Goal: Task Accomplishment & Management: Manage account settings

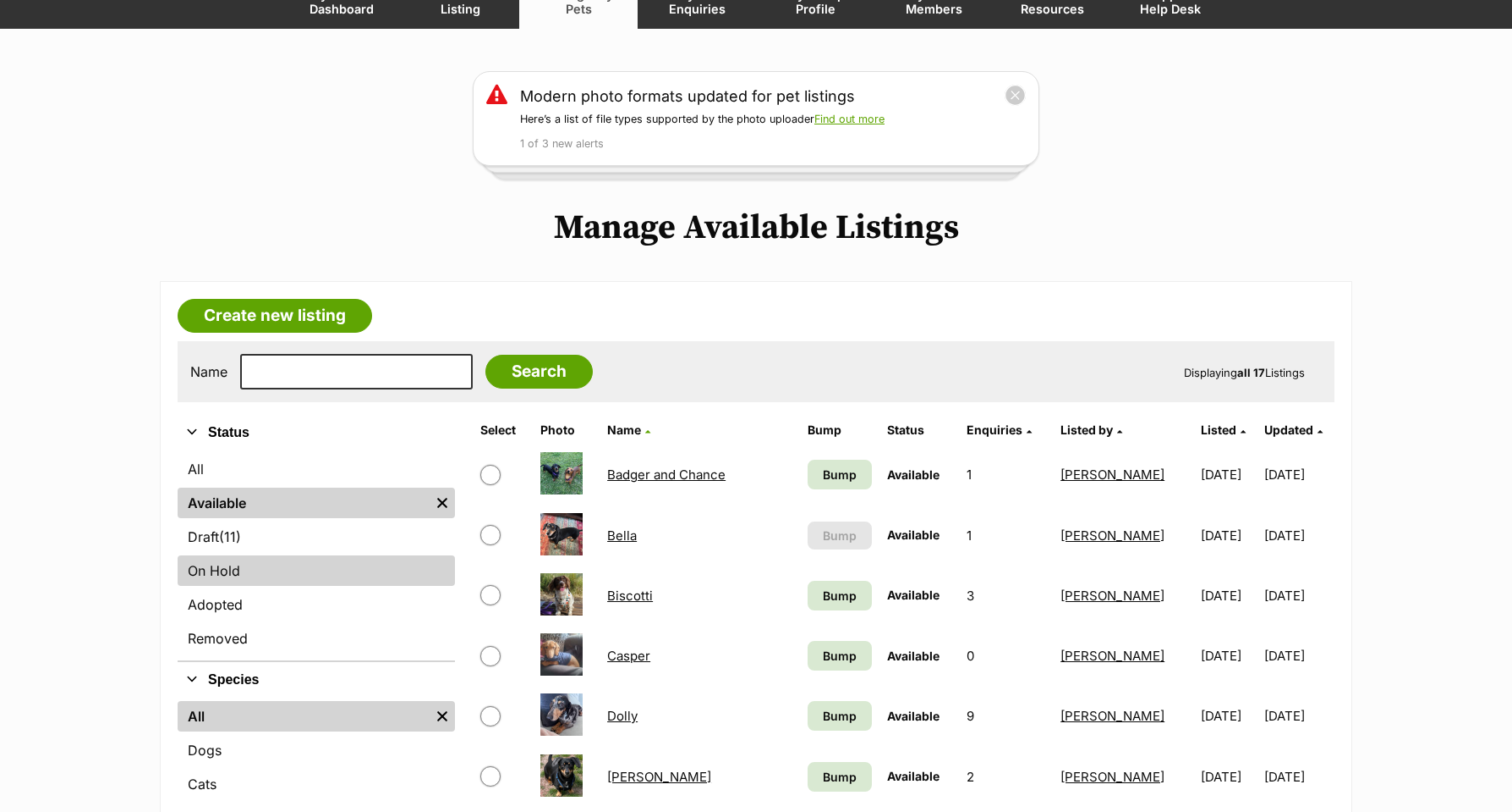
scroll to position [184, 0]
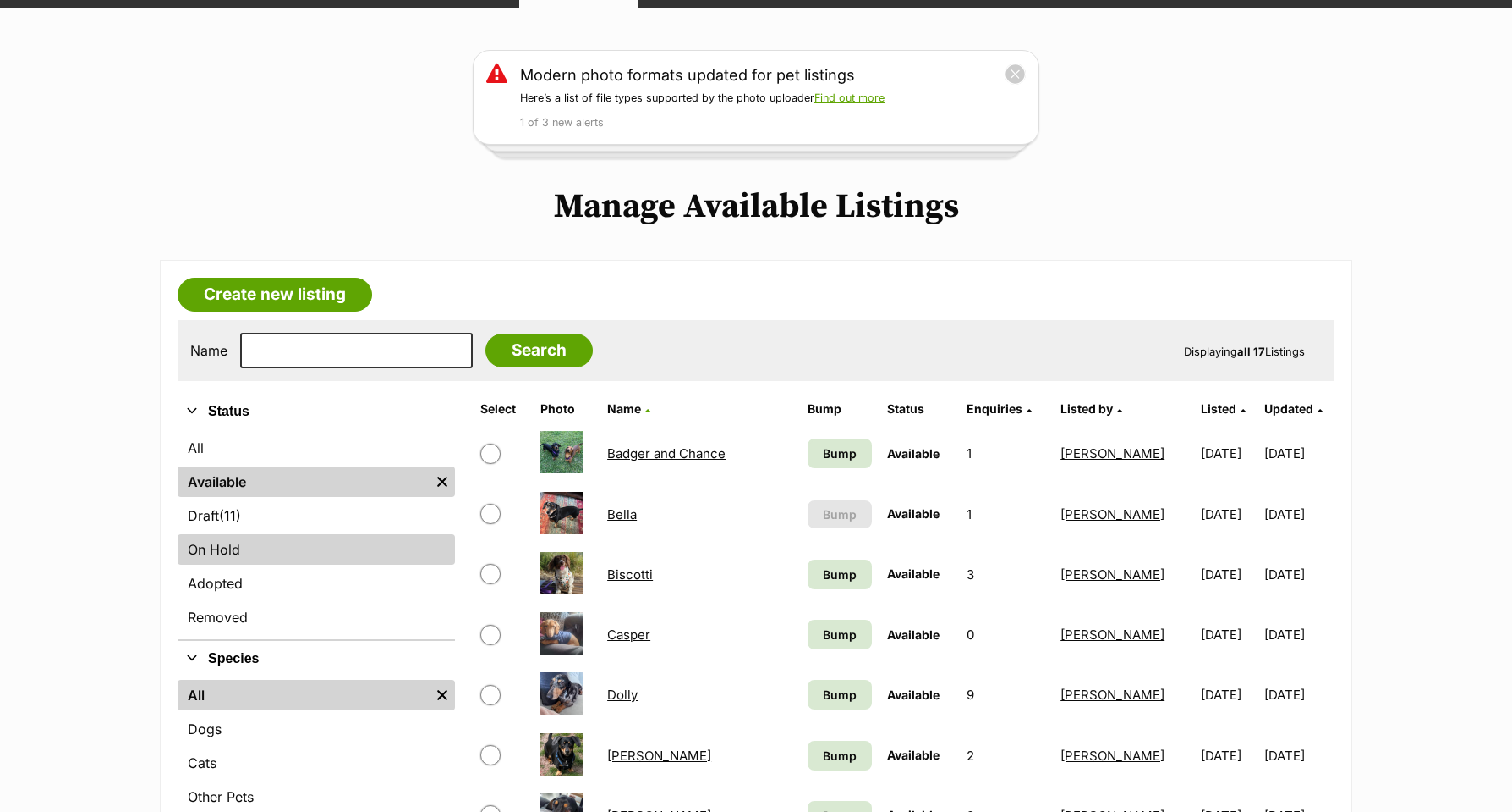
click at [210, 552] on link "On Hold" at bounding box center [316, 549] width 277 height 31
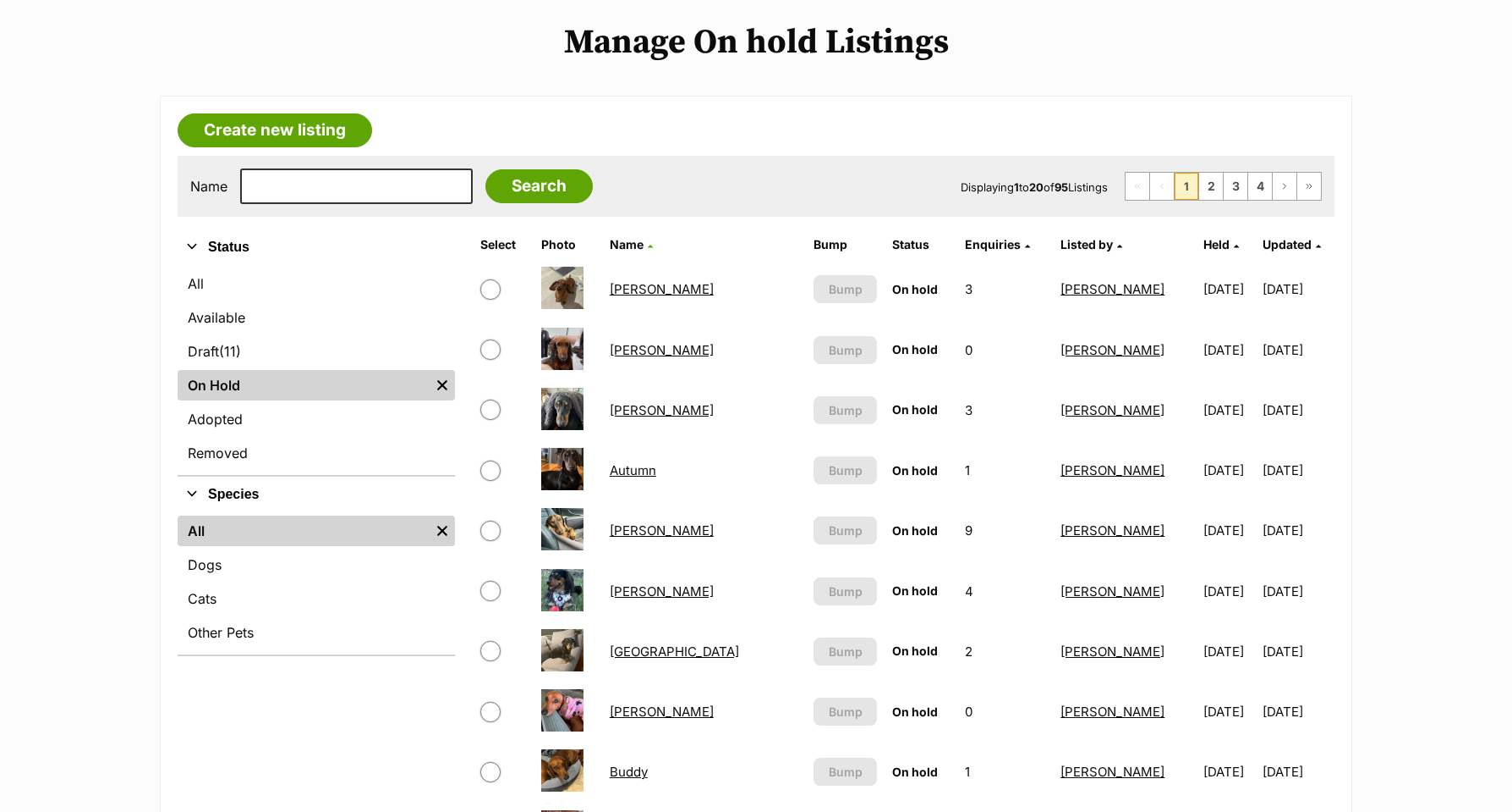
scroll to position [329, 0]
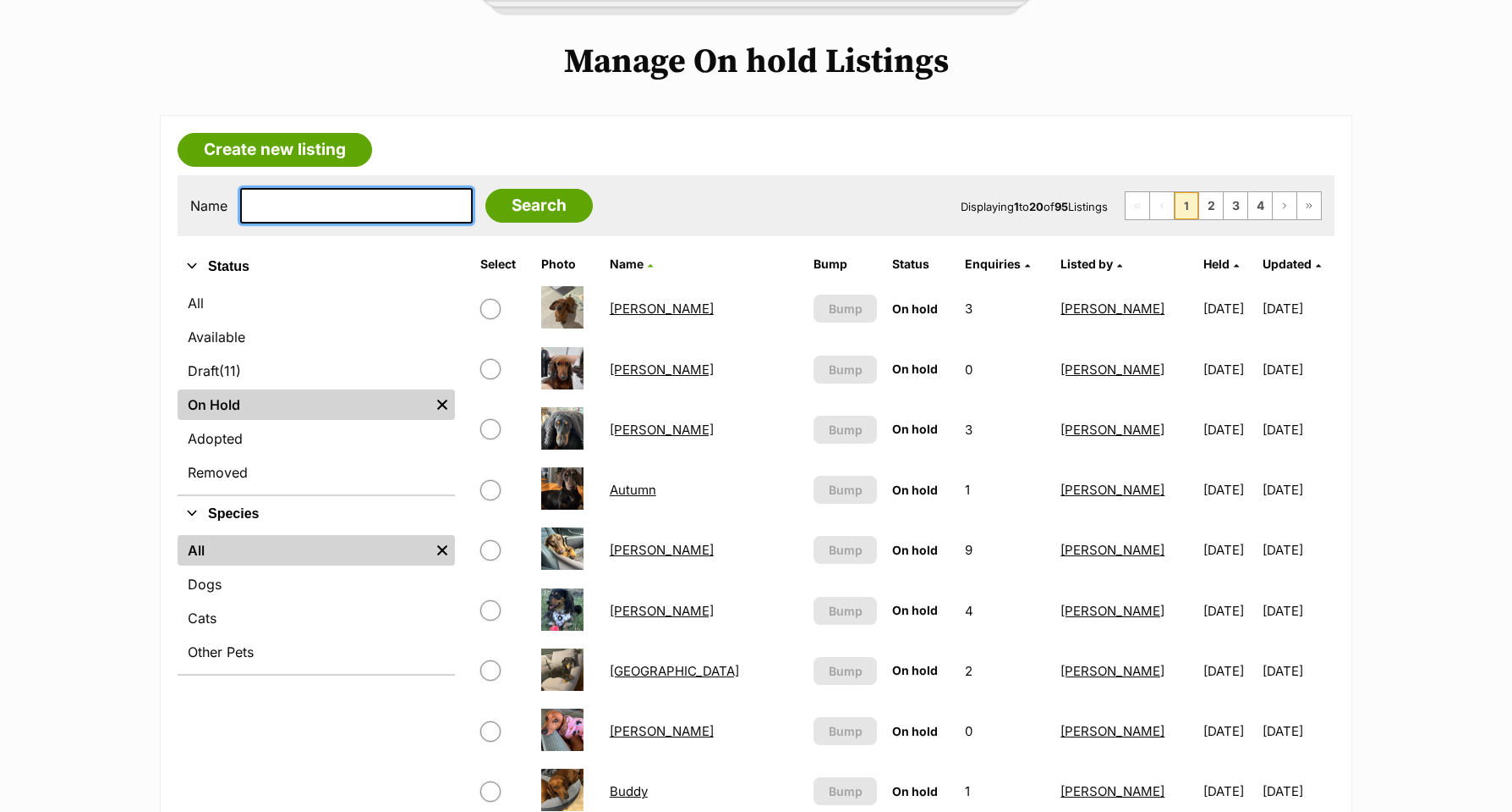
click at [256, 210] on input "text" at bounding box center [356, 205] width 232 height 36
type input "ebony"
click at [533, 209] on input "Search" at bounding box center [539, 205] width 107 height 34
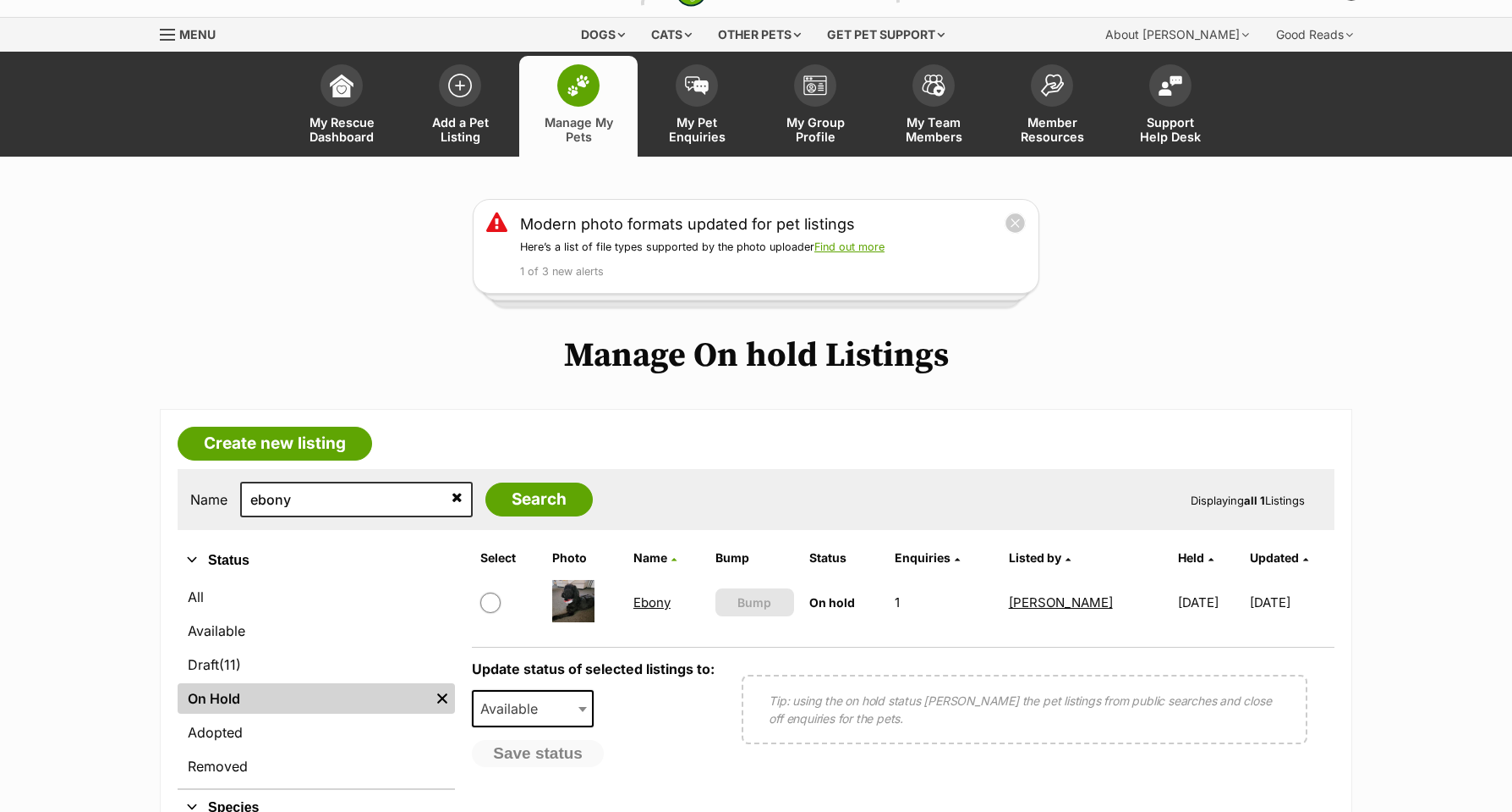
scroll to position [55, 0]
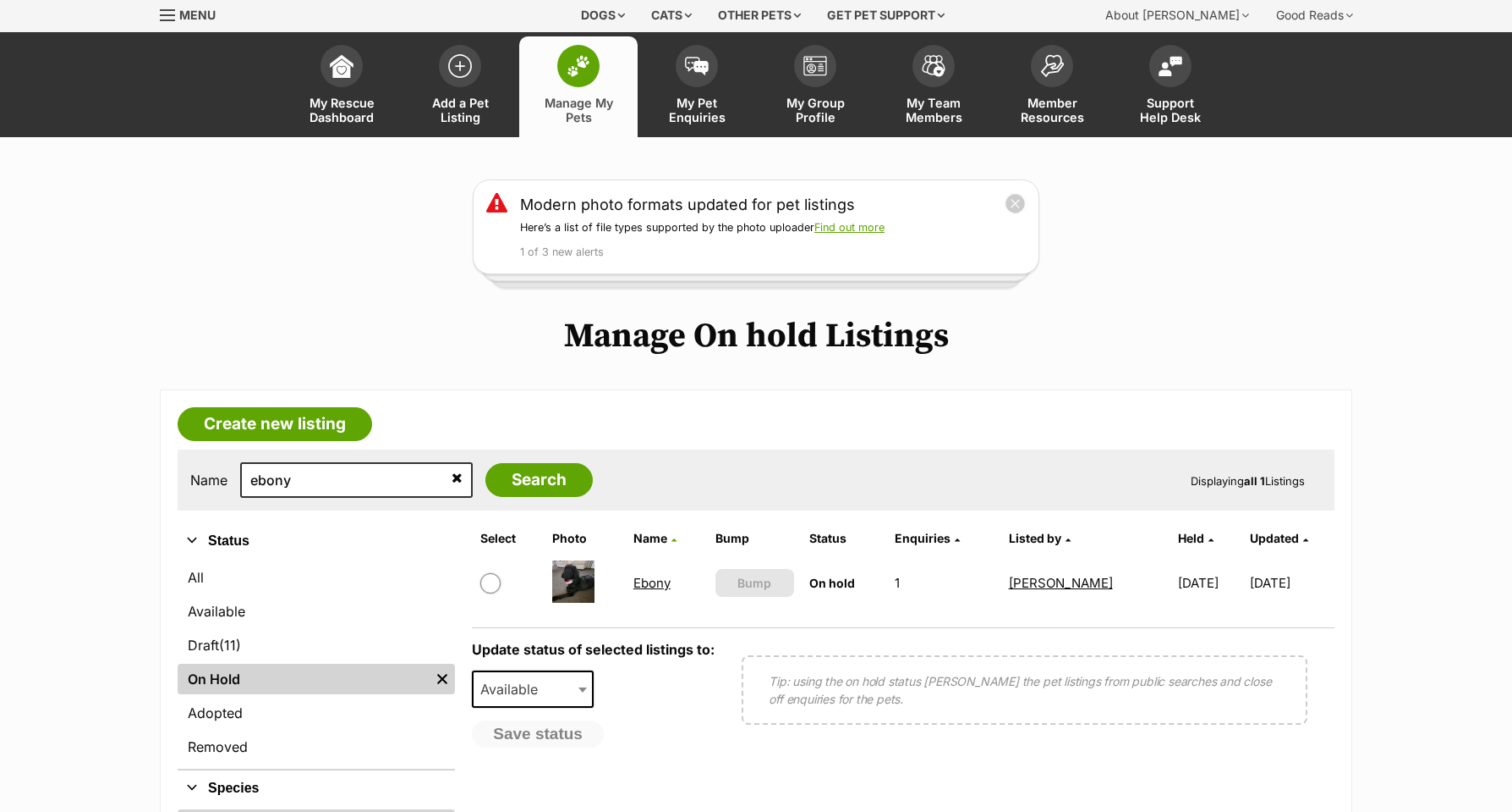
click at [489, 577] on input "checkbox" at bounding box center [490, 583] width 20 height 20
checkbox input "true"
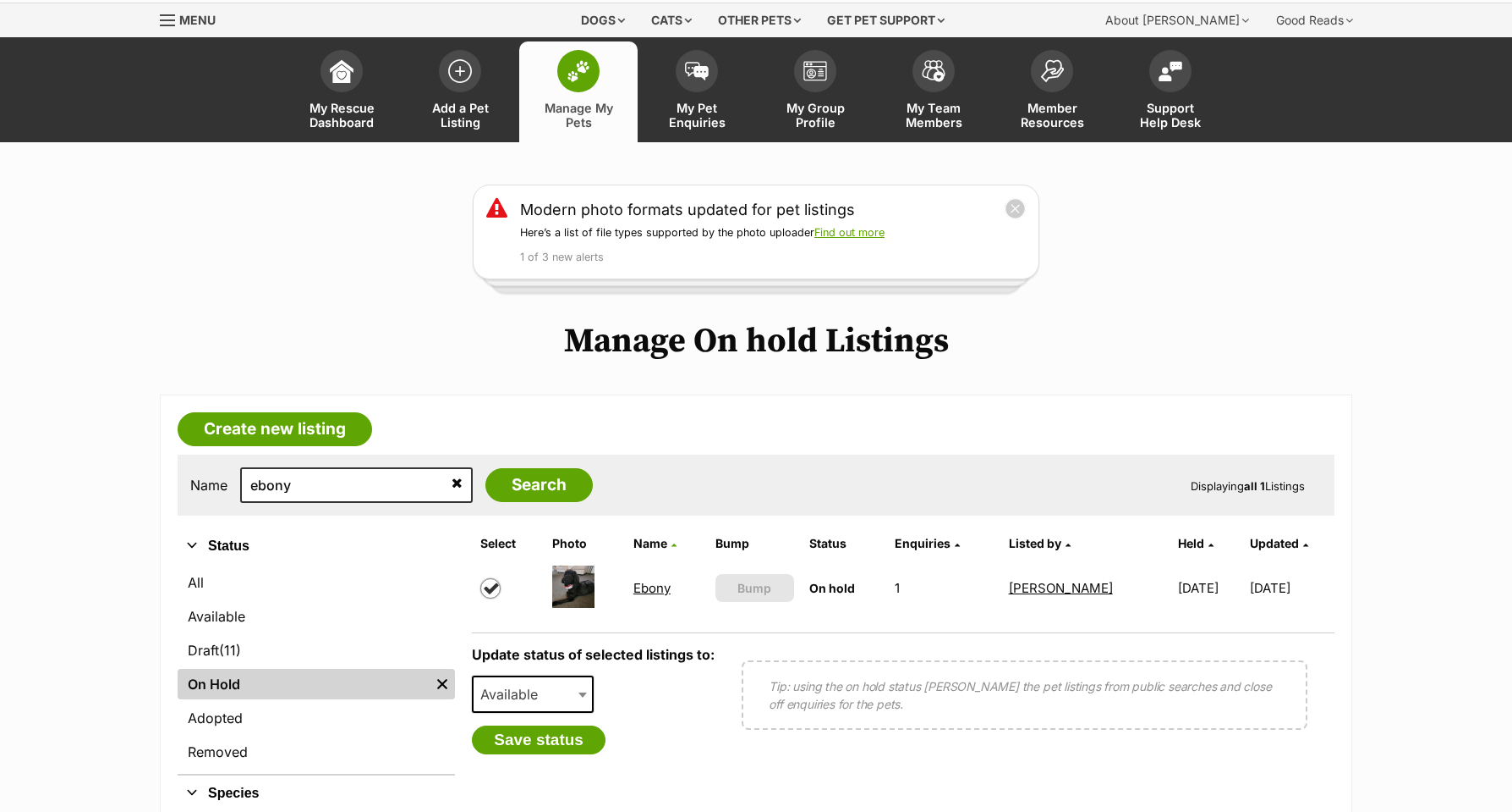
scroll to position [40, 0]
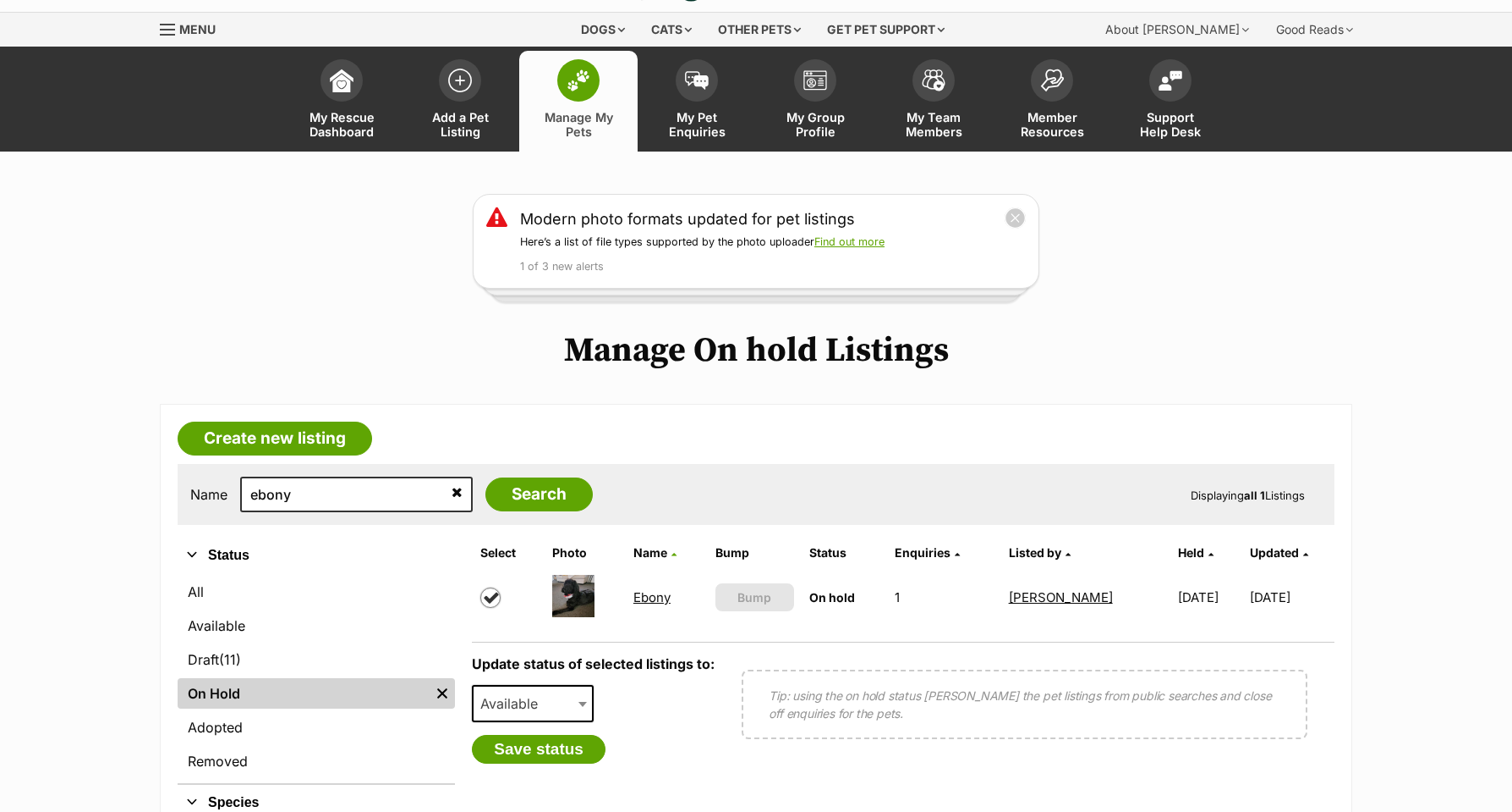
click at [647, 599] on link "Ebony" at bounding box center [651, 597] width 37 height 16
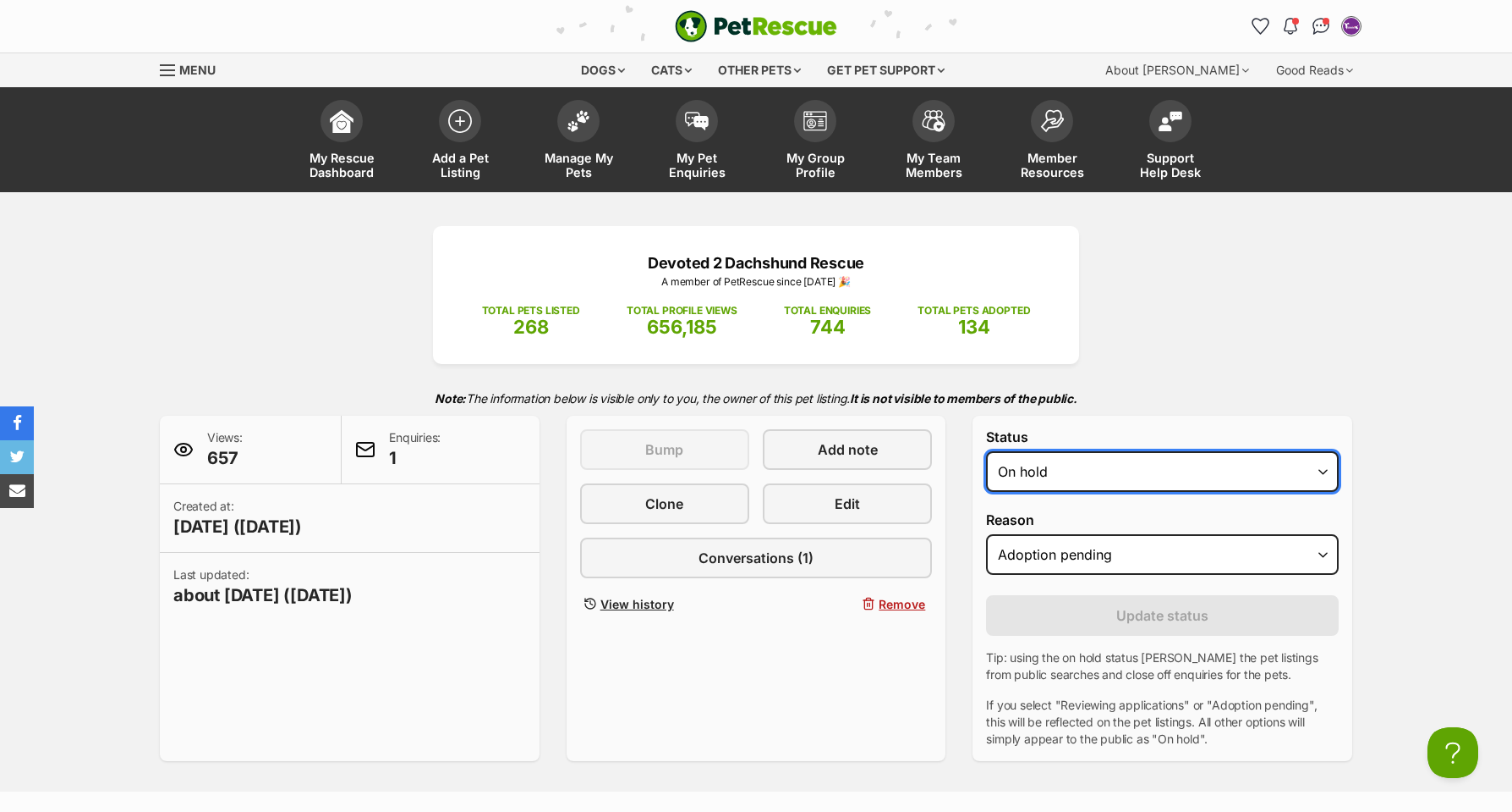
select select "active"
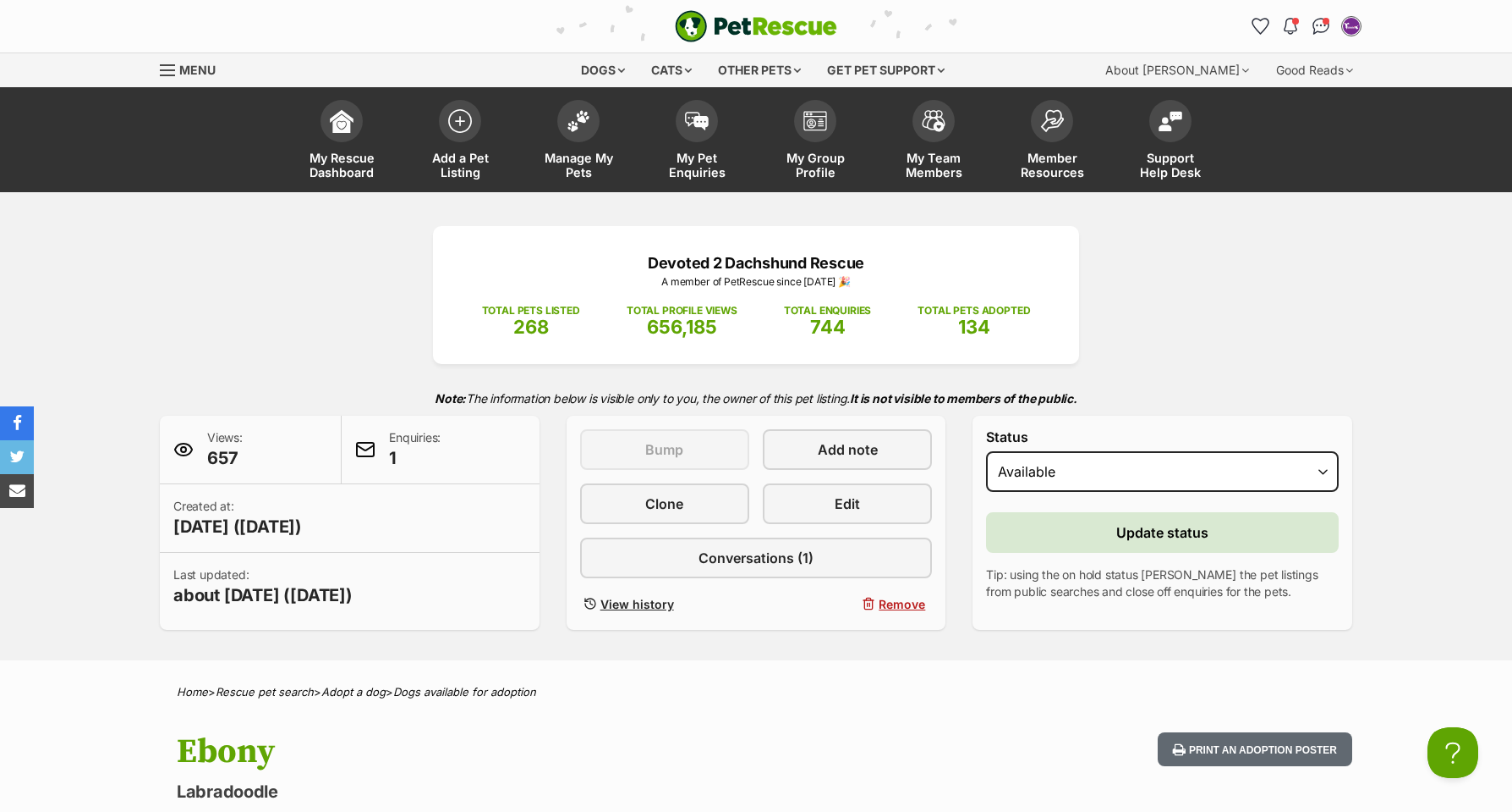
click at [1189, 530] on span "Update status" at bounding box center [1163, 532] width 92 height 20
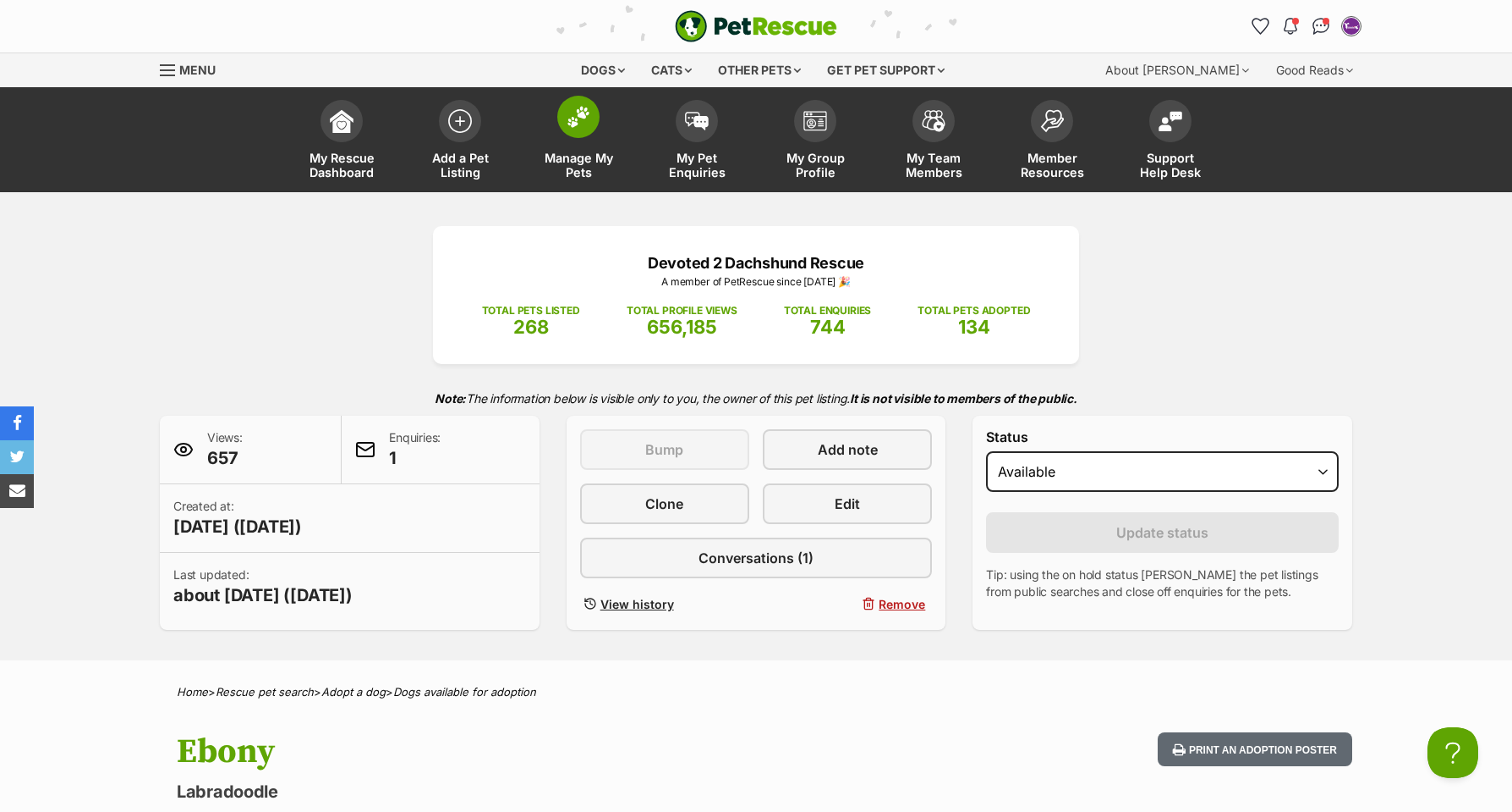
click at [586, 117] on img at bounding box center [579, 116] width 24 height 22
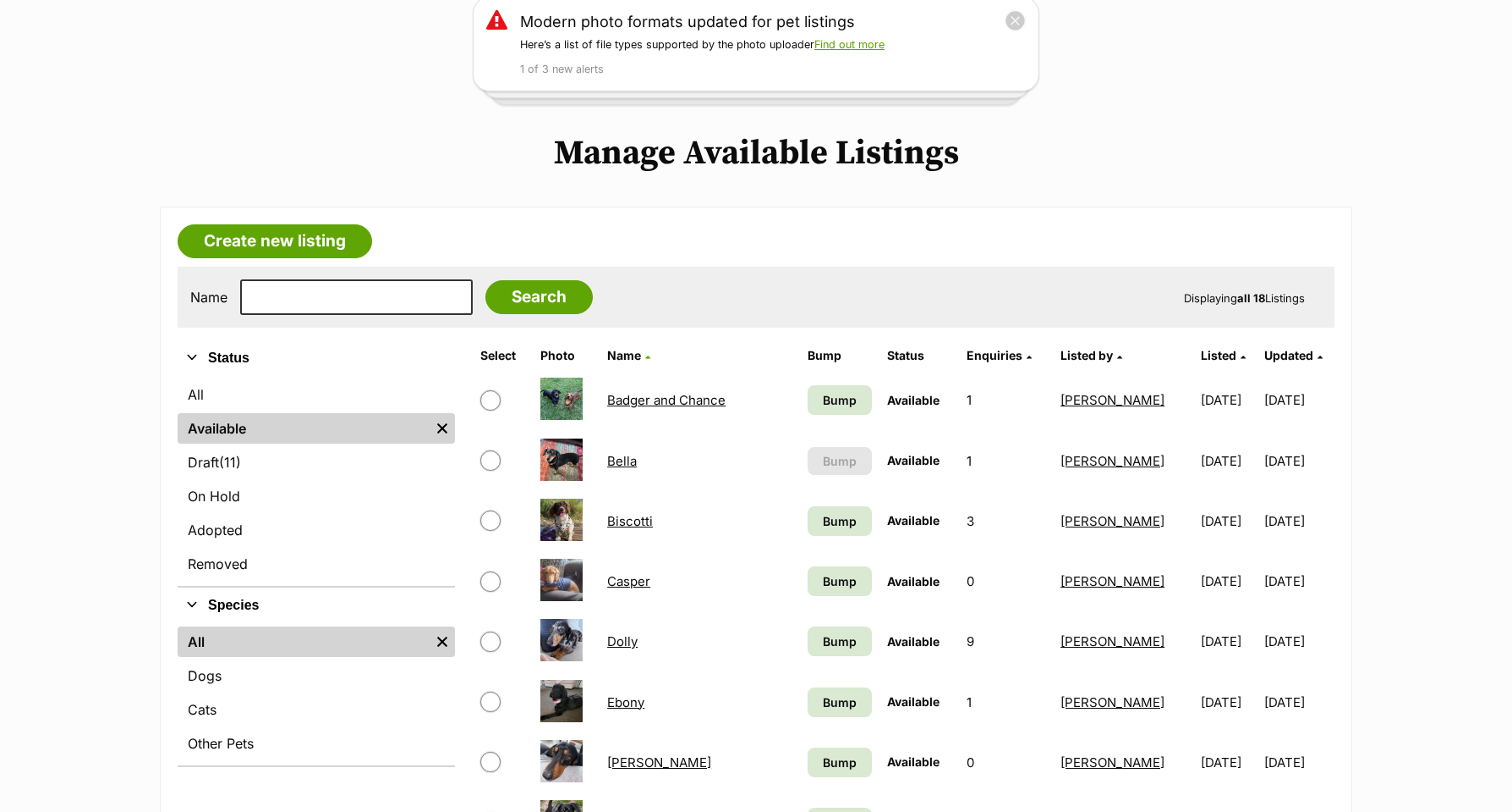
scroll to position [237, 1]
click at [823, 701] on span "Bump" at bounding box center [839, 703] width 34 height 18
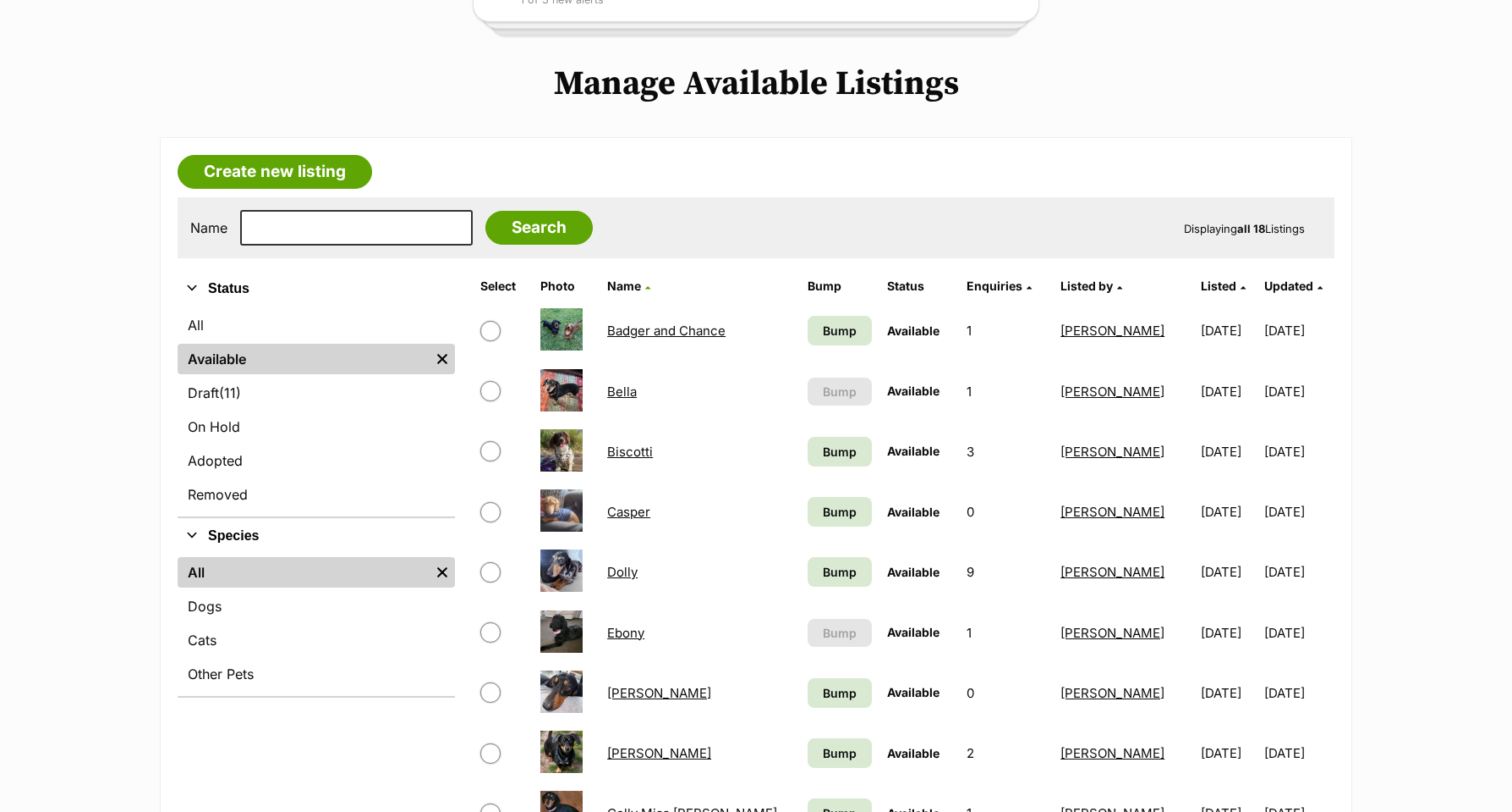
scroll to position [305, 1]
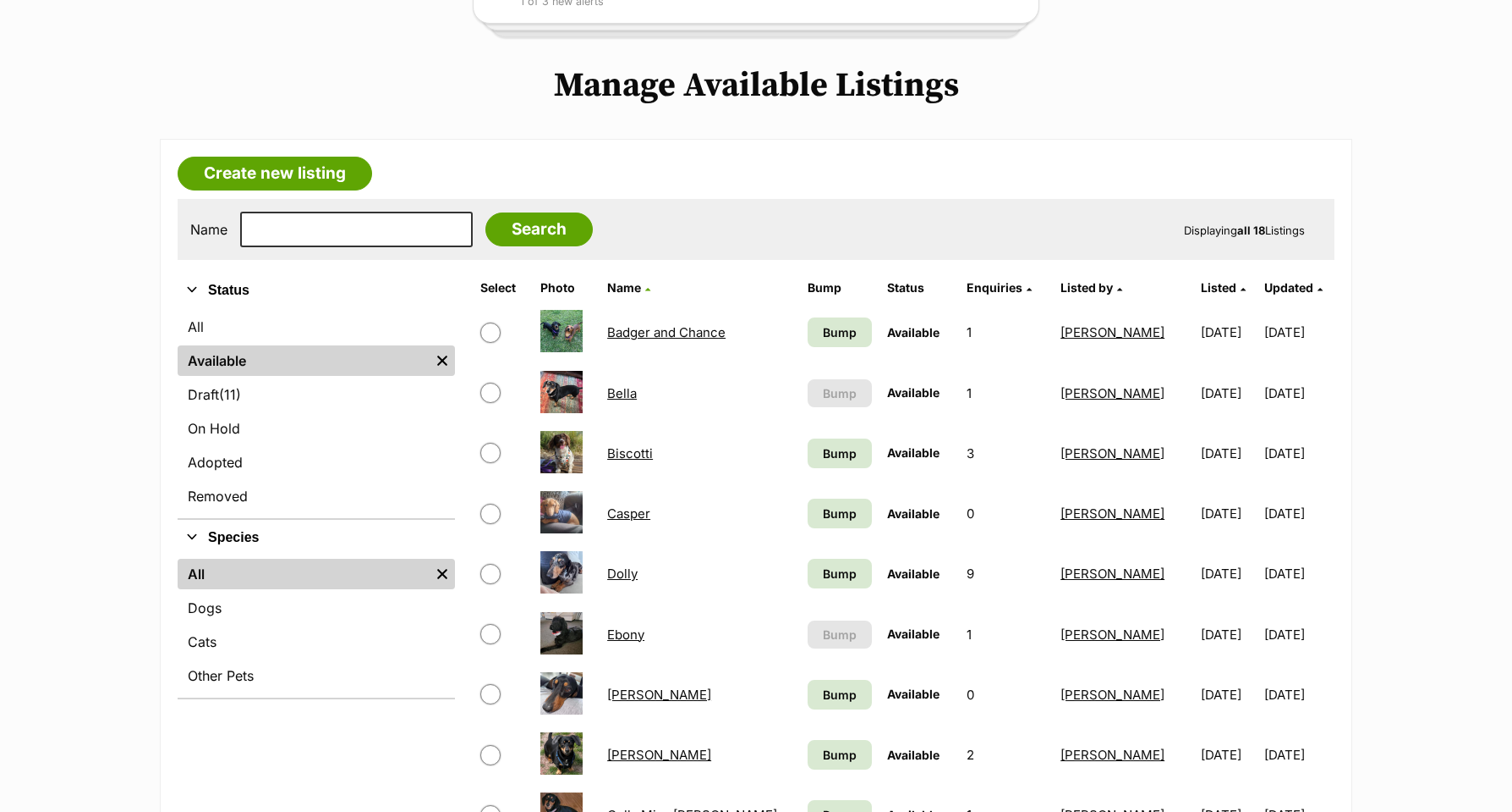
click at [487, 630] on input "checkbox" at bounding box center [490, 633] width 20 height 20
checkbox input "true"
click at [629, 632] on link "Ebony" at bounding box center [626, 633] width 37 height 16
